Goal: Find specific page/section: Find specific page/section

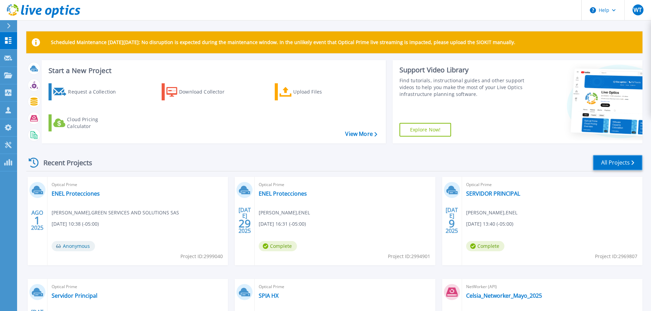
click at [611, 164] on link "All Projects" at bounding box center [618, 162] width 50 height 15
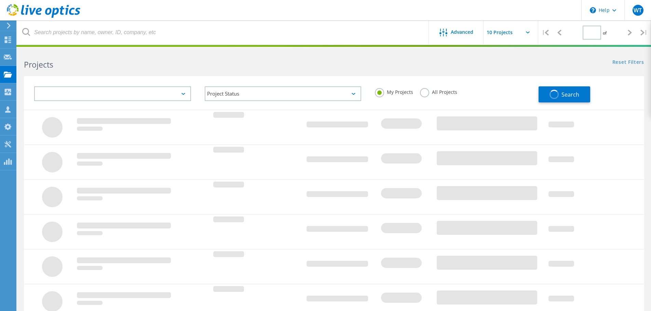
type input "1"
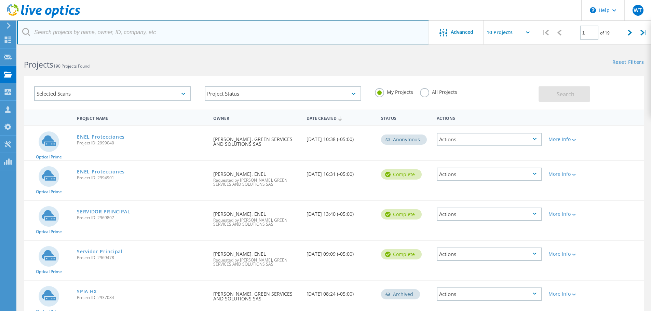
click at [94, 30] on input "text" at bounding box center [223, 32] width 412 height 24
type input "celsia"
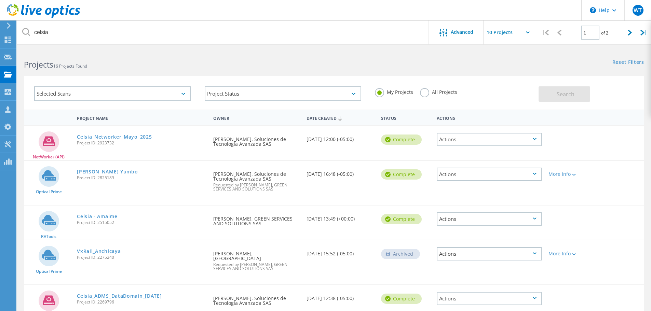
click at [120, 173] on link "[PERSON_NAME] Yumbo" at bounding box center [107, 171] width 61 height 5
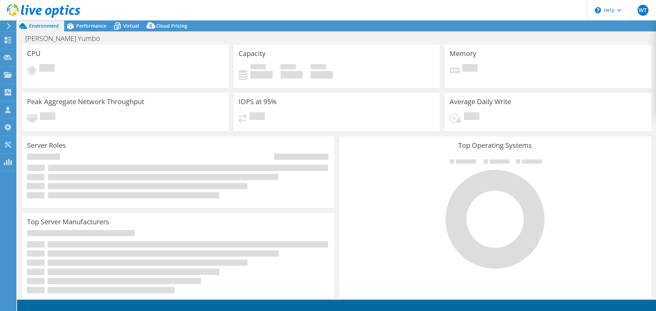
select select "USD"
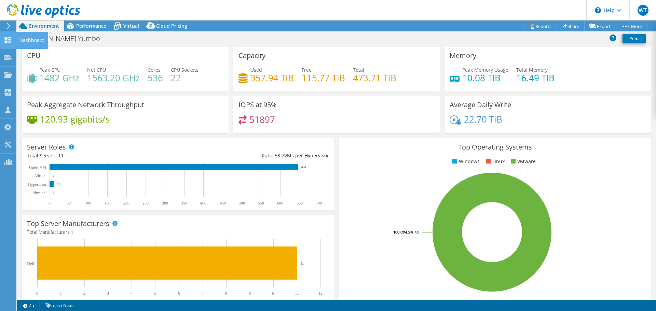
click at [7, 39] on use at bounding box center [8, 40] width 6 height 6
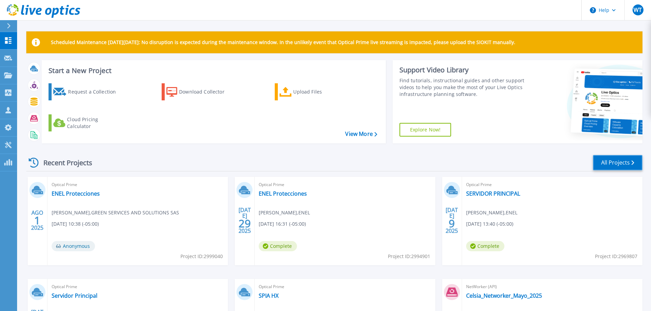
click at [623, 165] on link "All Projects" at bounding box center [618, 162] width 50 height 15
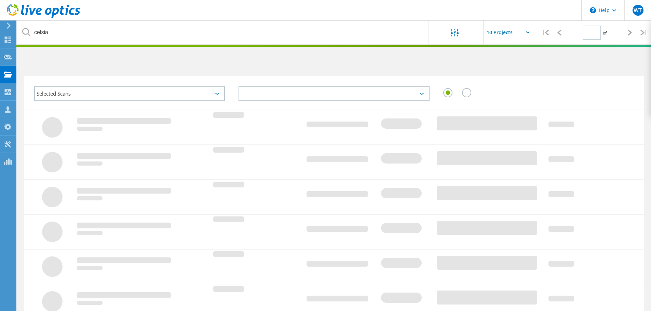
type input "1"
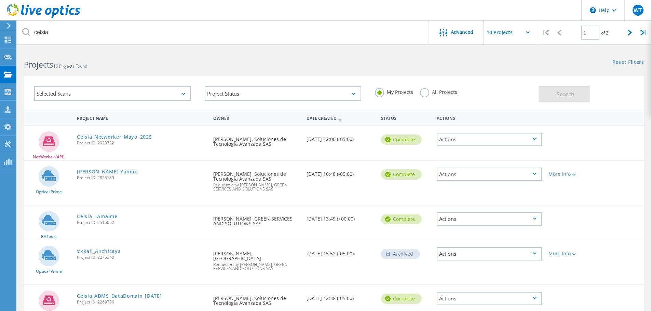
drag, startPoint x: 98, startPoint y: 178, endPoint x: 114, endPoint y: 181, distance: 16.5
click at [114, 181] on div "Celsia VxRail Yumbo Project ID: 2825189" at bounding box center [141, 174] width 136 height 26
copy span "2825189"
click at [100, 172] on link "[PERSON_NAME] Yumbo" at bounding box center [107, 171] width 61 height 5
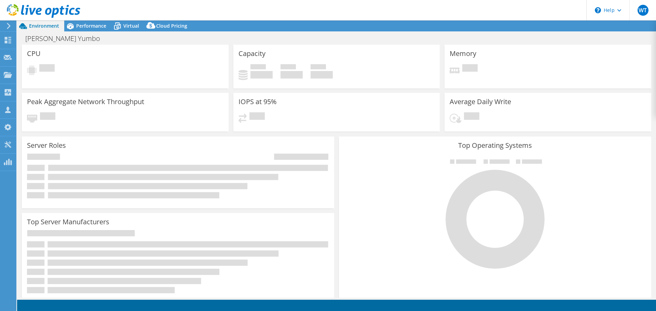
select select "USD"
